Goal: Information Seeking & Learning: Find specific fact

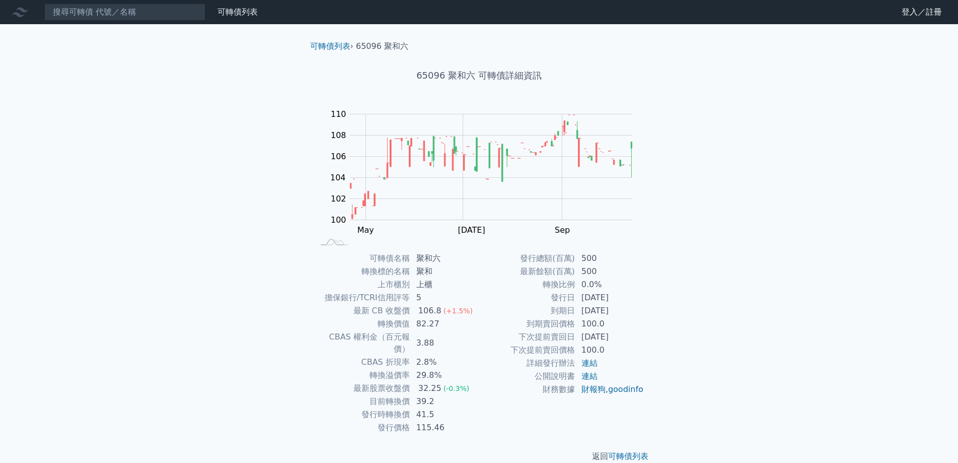
click at [366, 50] on li "65096 聚和六" at bounding box center [382, 46] width 52 height 12
click at [184, 9] on input at bounding box center [124, 12] width 161 height 17
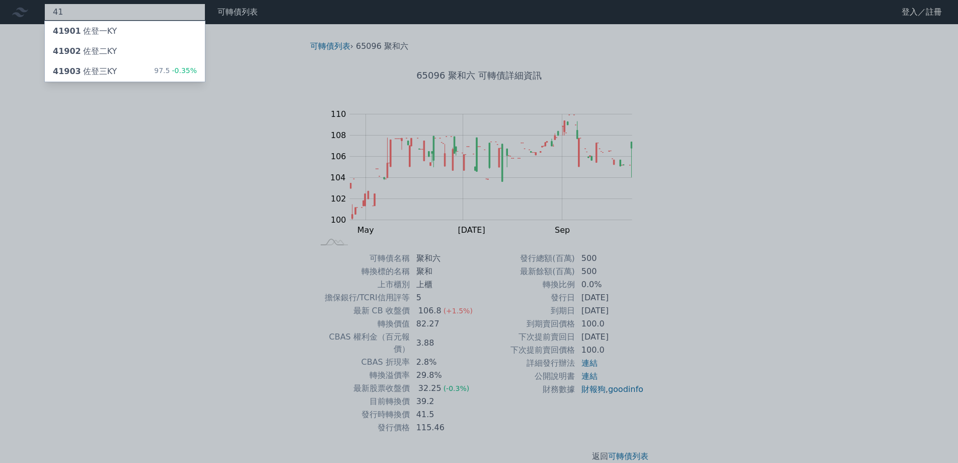
type input "4"
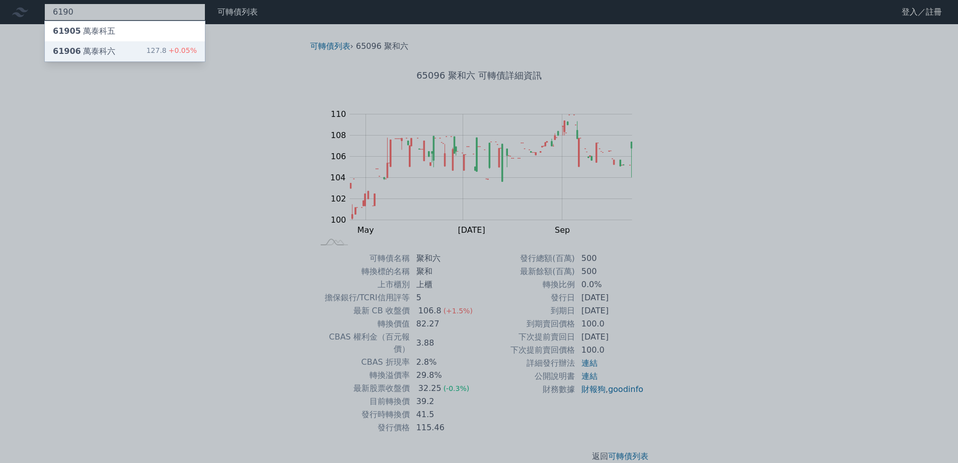
type input "6190"
click at [112, 48] on div "61906 萬泰科六 127.8 +0.05%" at bounding box center [125, 51] width 160 height 20
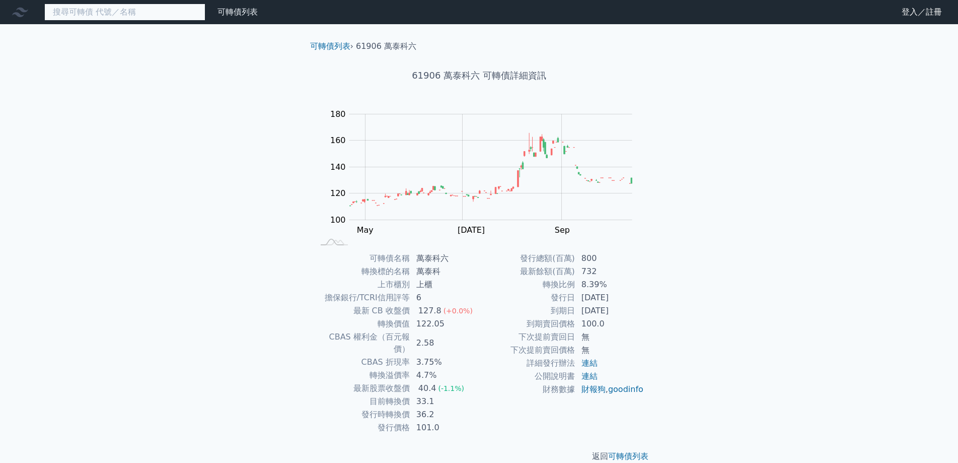
click at [135, 12] on input at bounding box center [124, 12] width 161 height 17
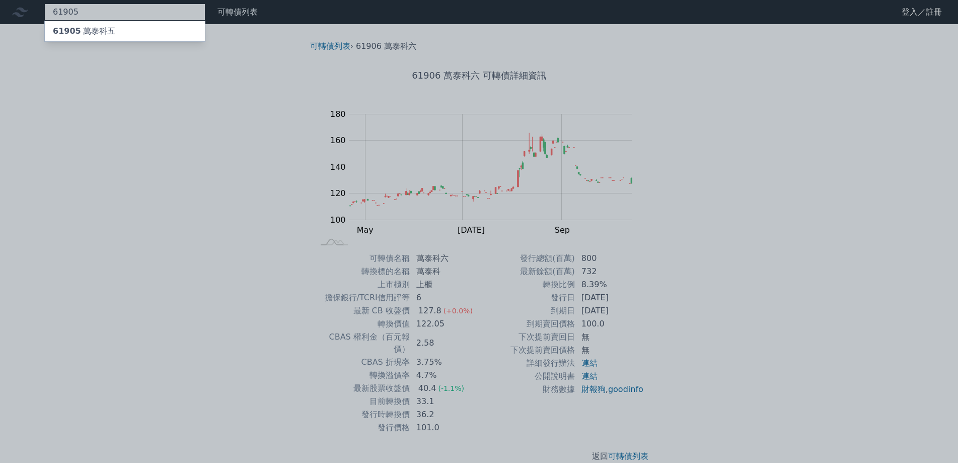
type input "61905"
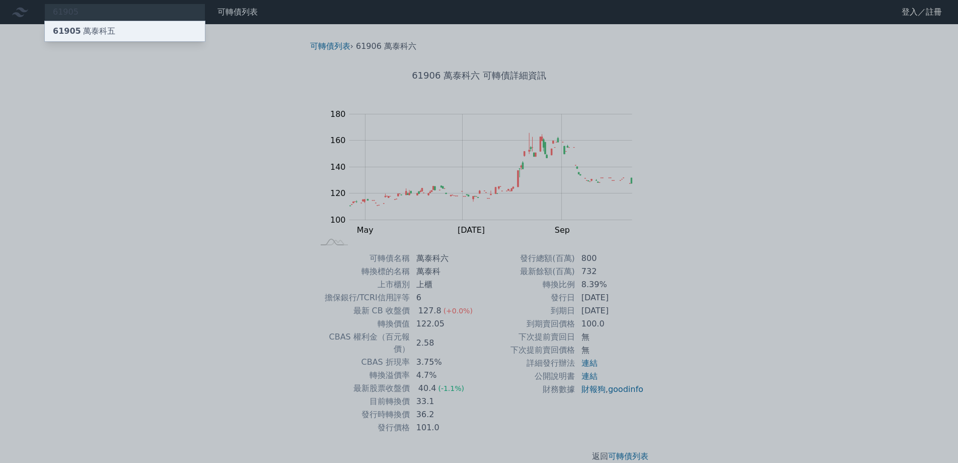
click at [107, 31] on div "61905 萬泰科五" at bounding box center [84, 31] width 62 height 12
